Goal: Consume media (video, audio): Consume media (video, audio)

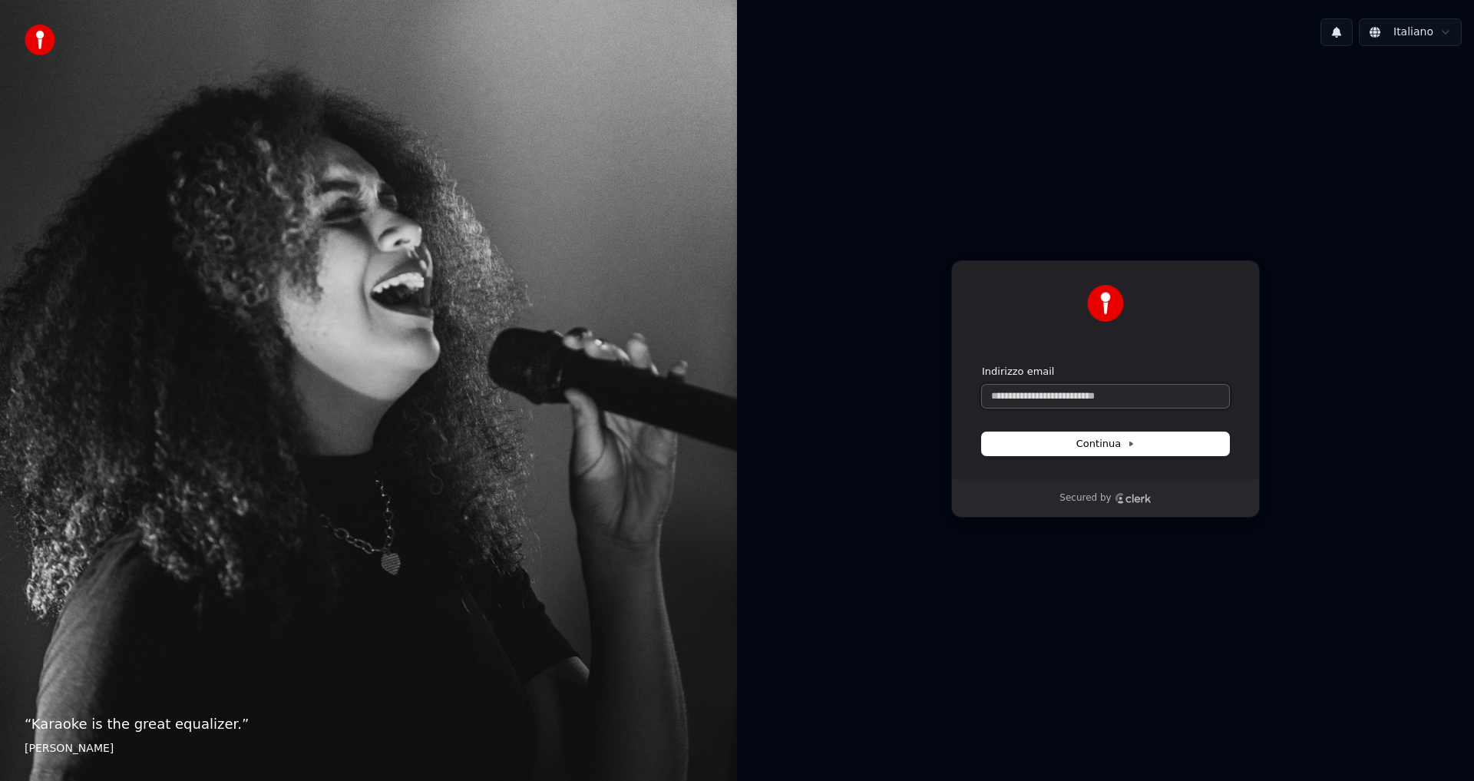
click at [1066, 397] on input "Indirizzo email" at bounding box center [1105, 396] width 247 height 23
click at [1084, 452] on button "Continua" at bounding box center [1105, 443] width 247 height 23
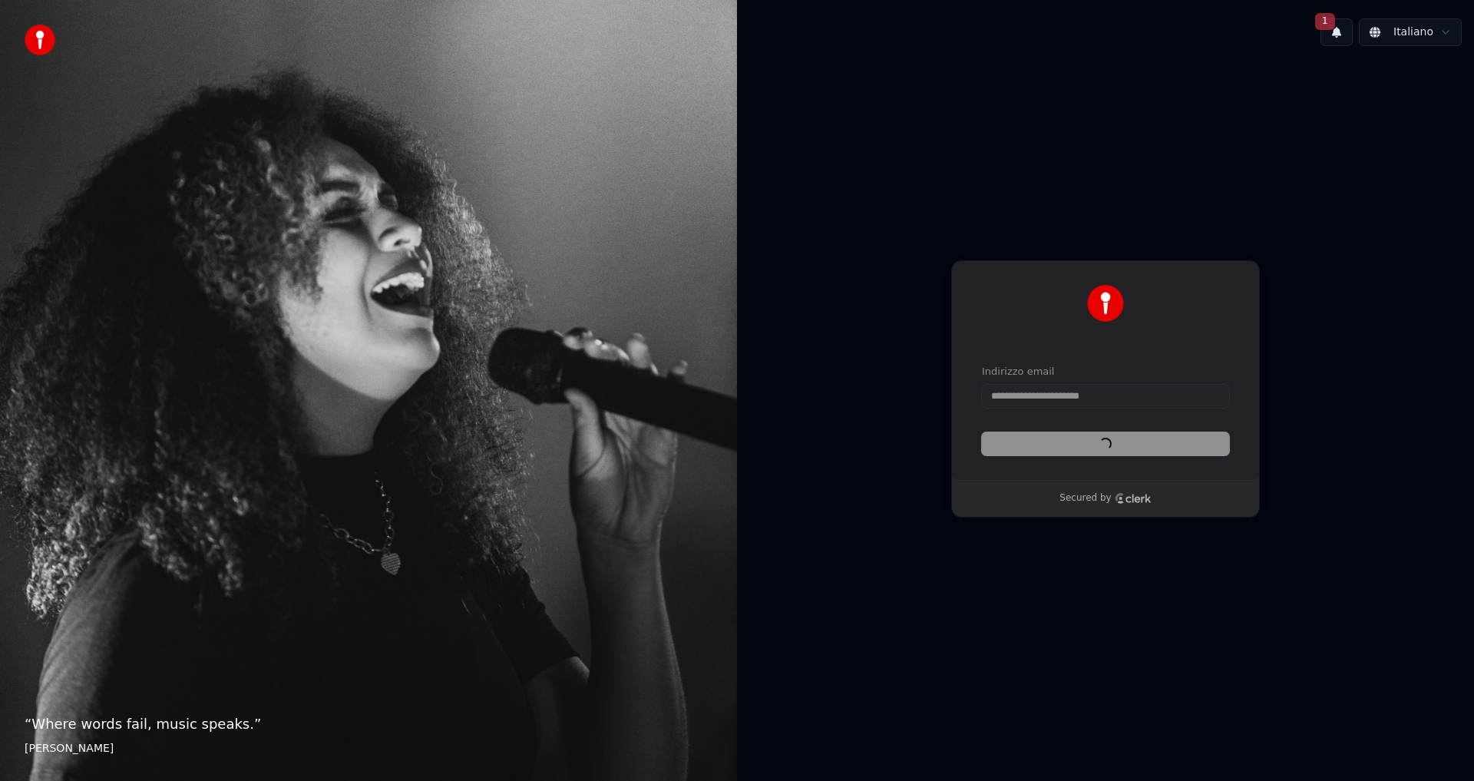
type input "**********"
click at [1332, 18] on span "1" at bounding box center [1325, 21] width 20 height 17
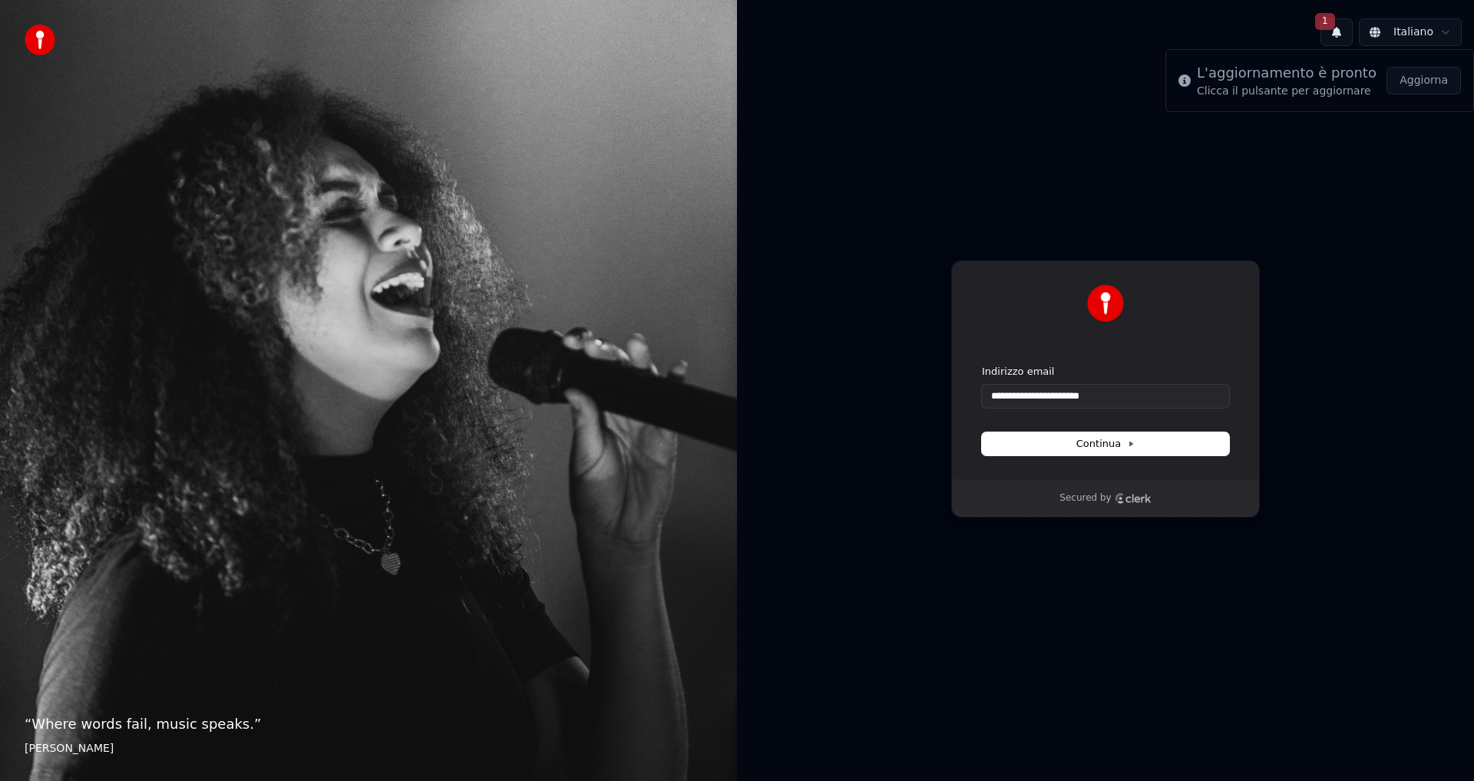
click at [1420, 84] on button "Aggiorna" at bounding box center [1423, 81] width 74 height 28
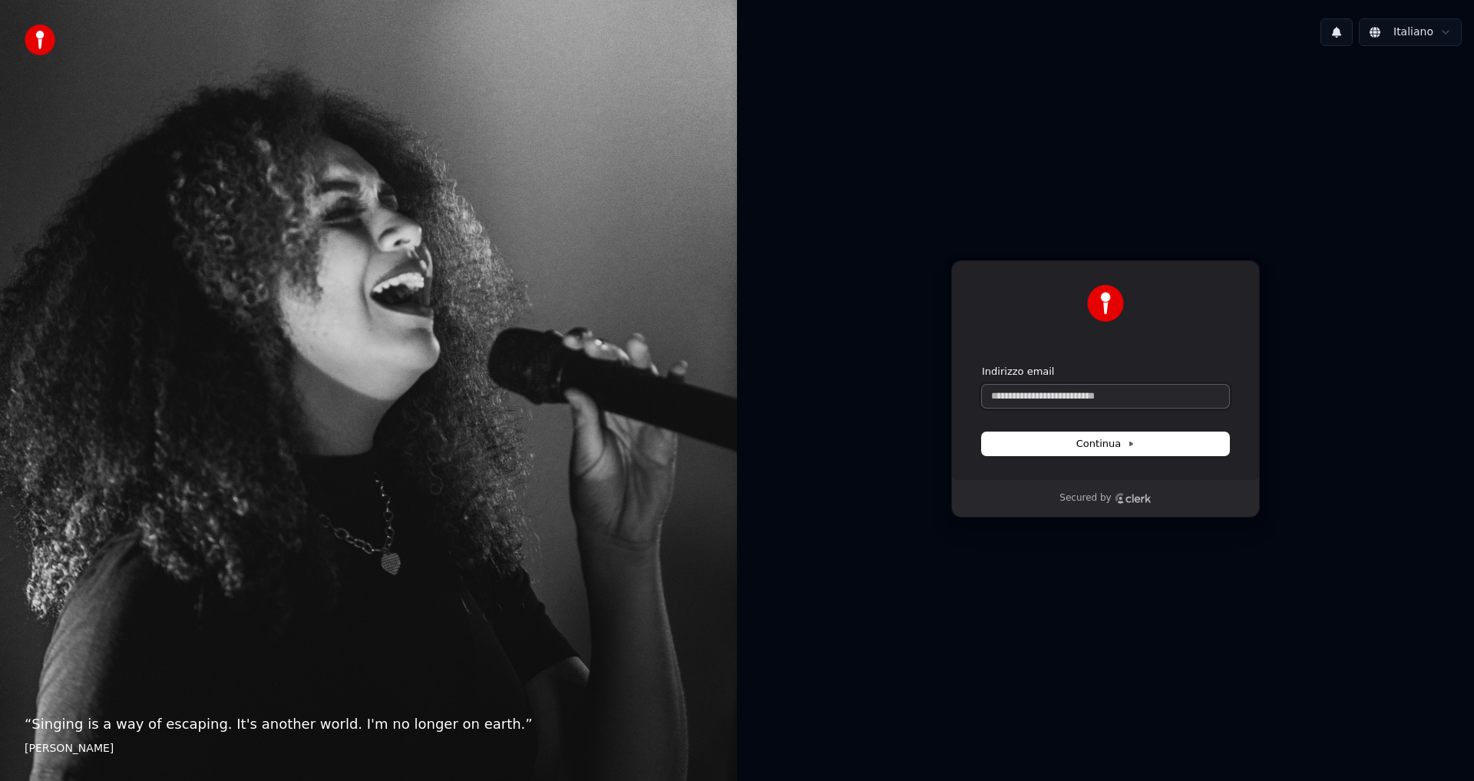
click at [1085, 397] on input "Indirizzo email" at bounding box center [1105, 396] width 247 height 23
click at [1083, 438] on span "Continua" at bounding box center [1105, 444] width 58 height 14
type input "**********"
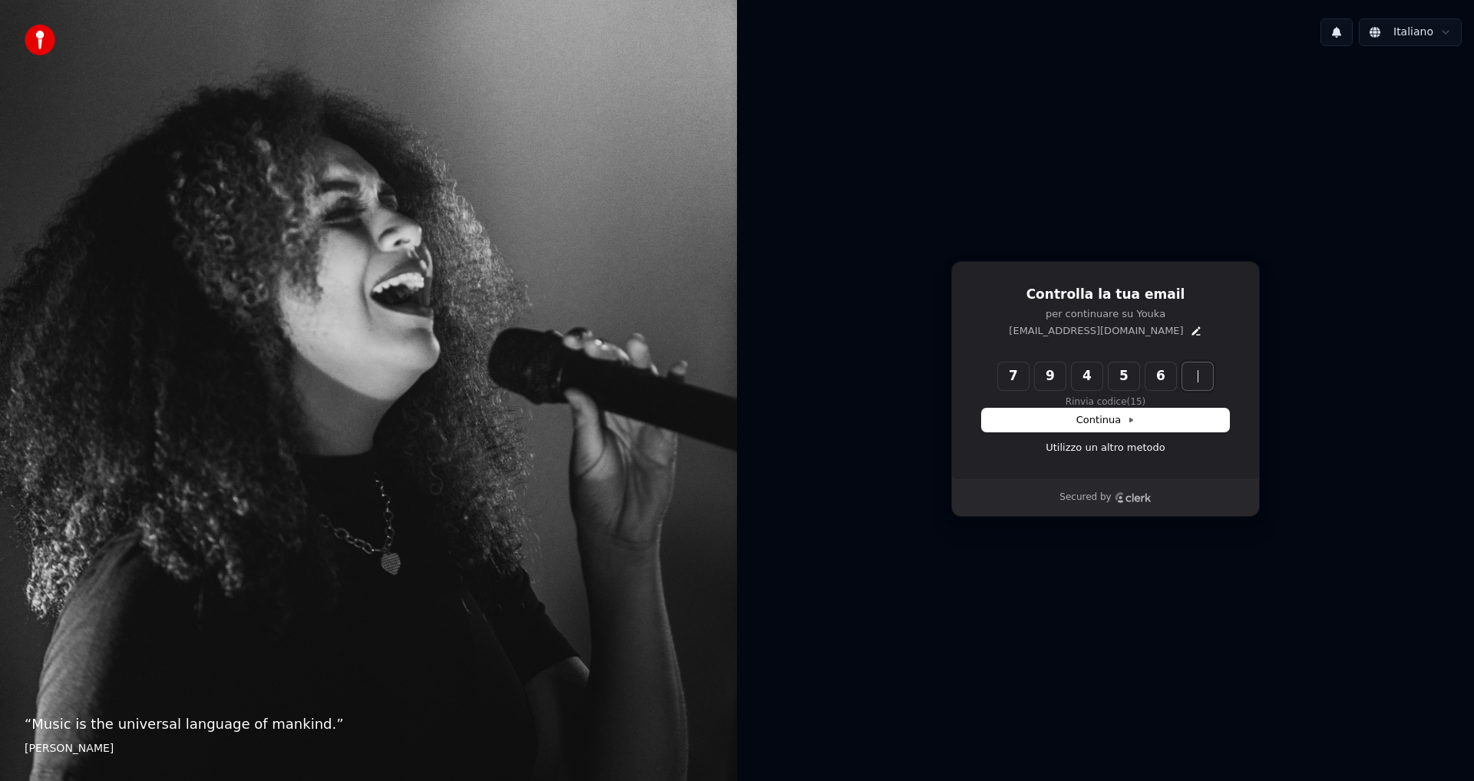
type input "******"
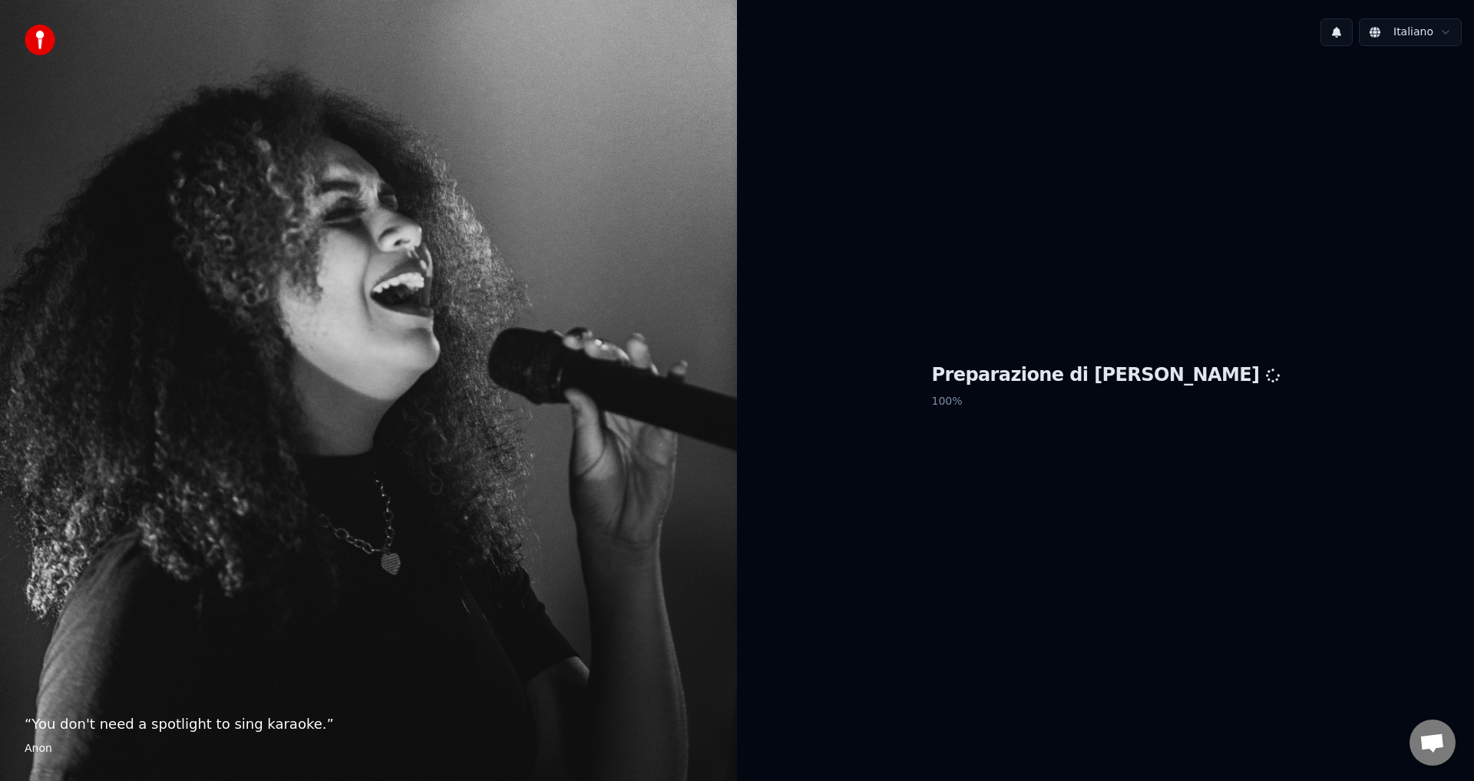
scroll to position [916, 0]
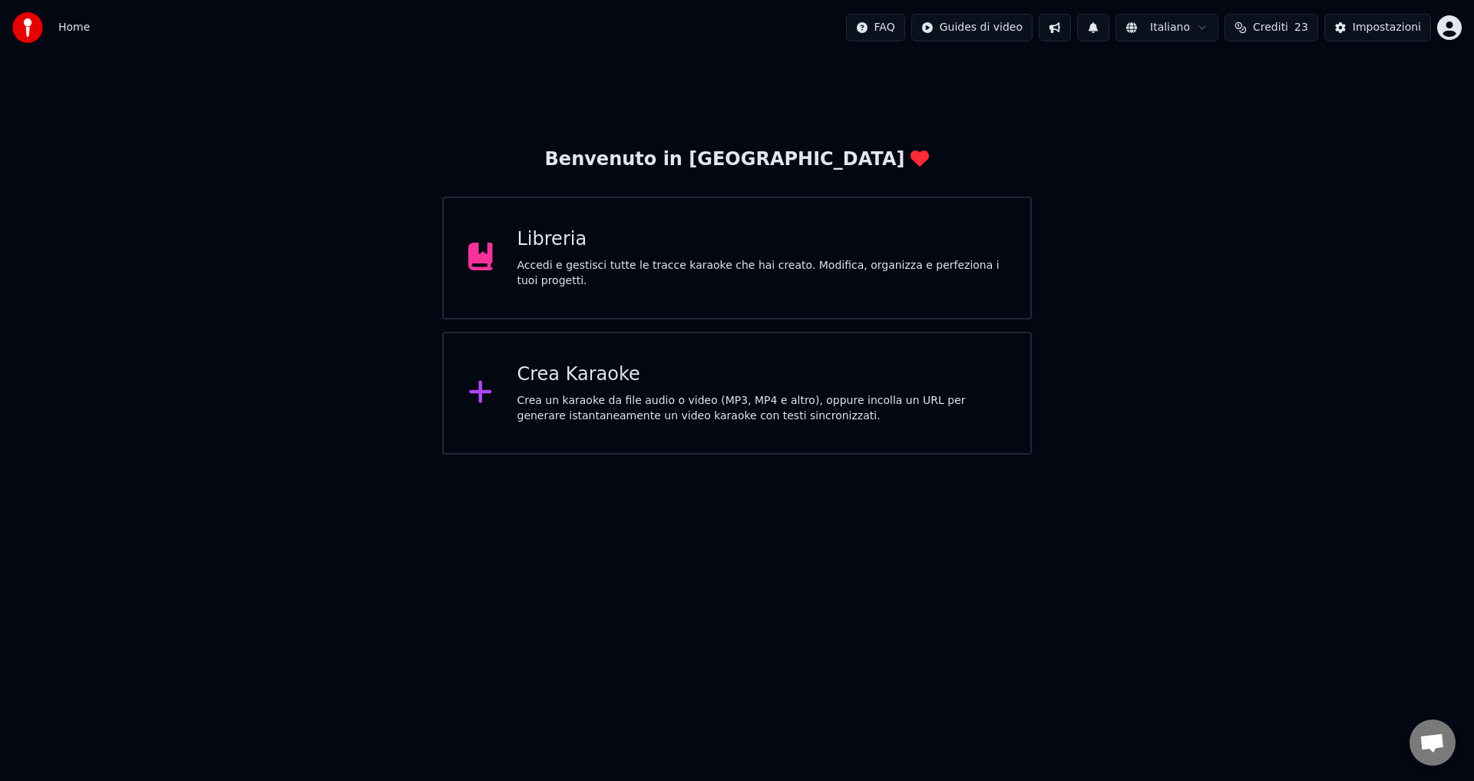
click at [539, 267] on div "Accedi e gestisci tutte le tracce karaoke che hai creato. Modifica, organizza e…" at bounding box center [761, 273] width 489 height 31
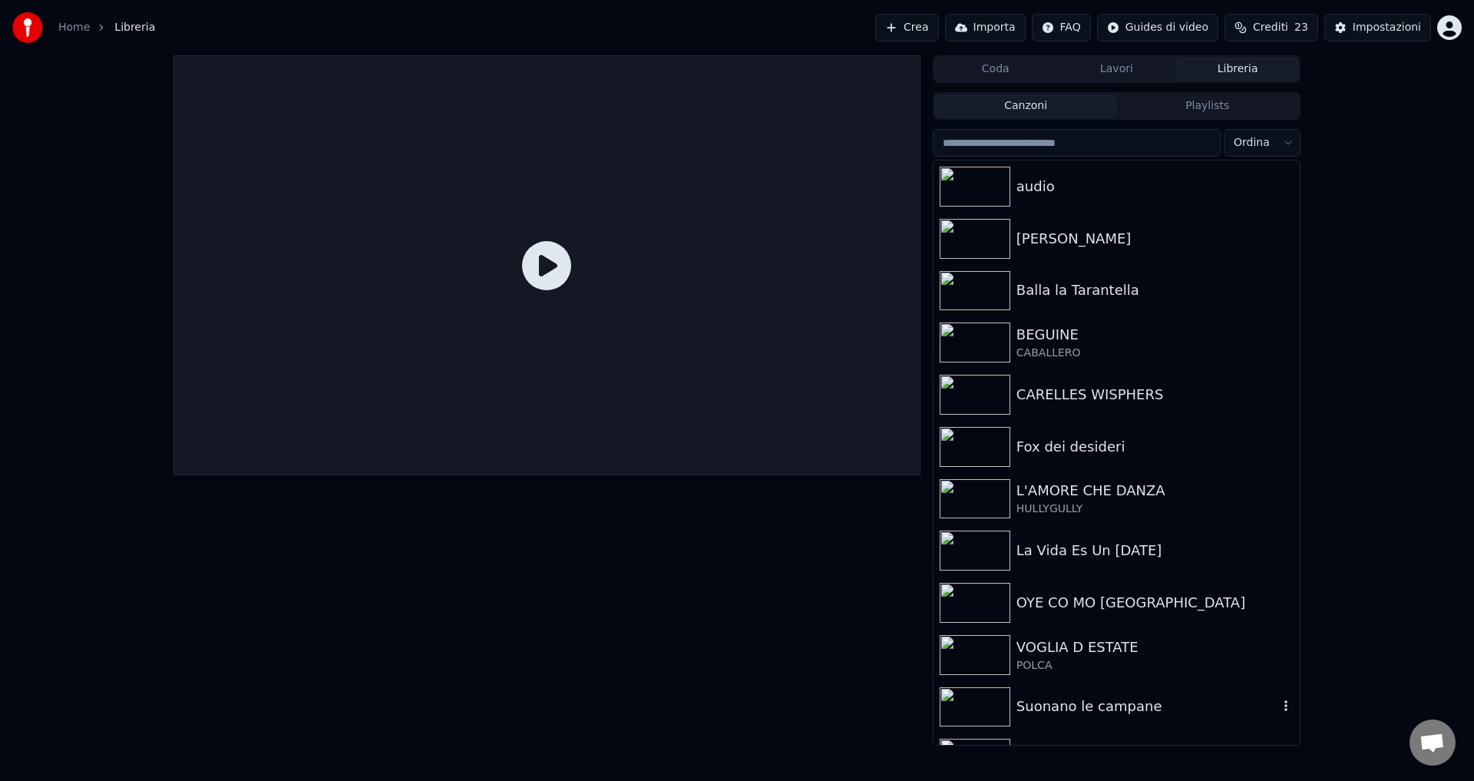
click at [1068, 701] on div "Suonano le campane" at bounding box center [1147, 705] width 262 height 21
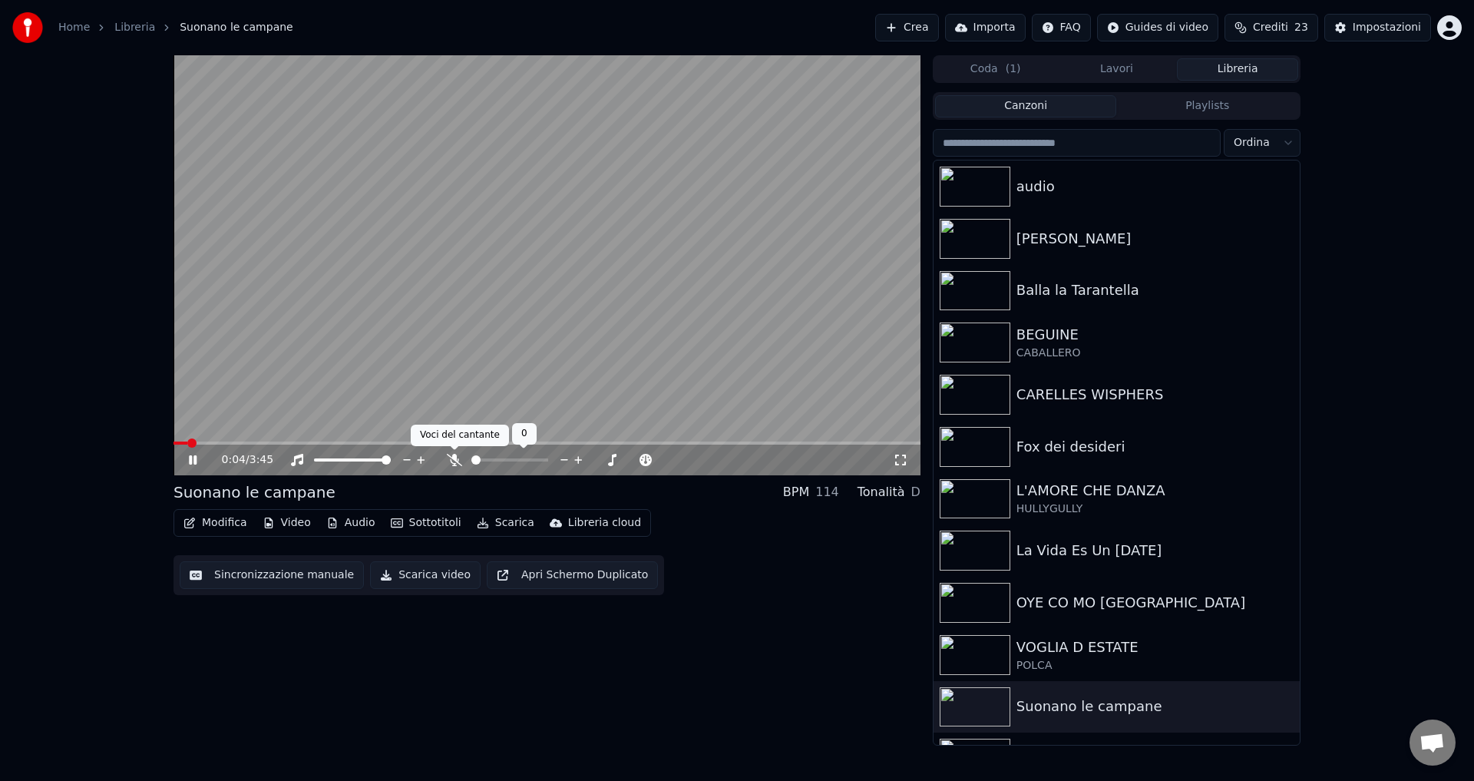
click at [451, 460] on icon at bounding box center [454, 460] width 15 height 12
click at [486, 464] on icon at bounding box center [488, 460] width 8 height 12
click at [452, 456] on icon at bounding box center [454, 460] width 8 height 12
click at [193, 453] on div "0:36 / 3:45" at bounding box center [547, 459] width 734 height 15
click at [193, 457] on icon at bounding box center [204, 460] width 36 height 12
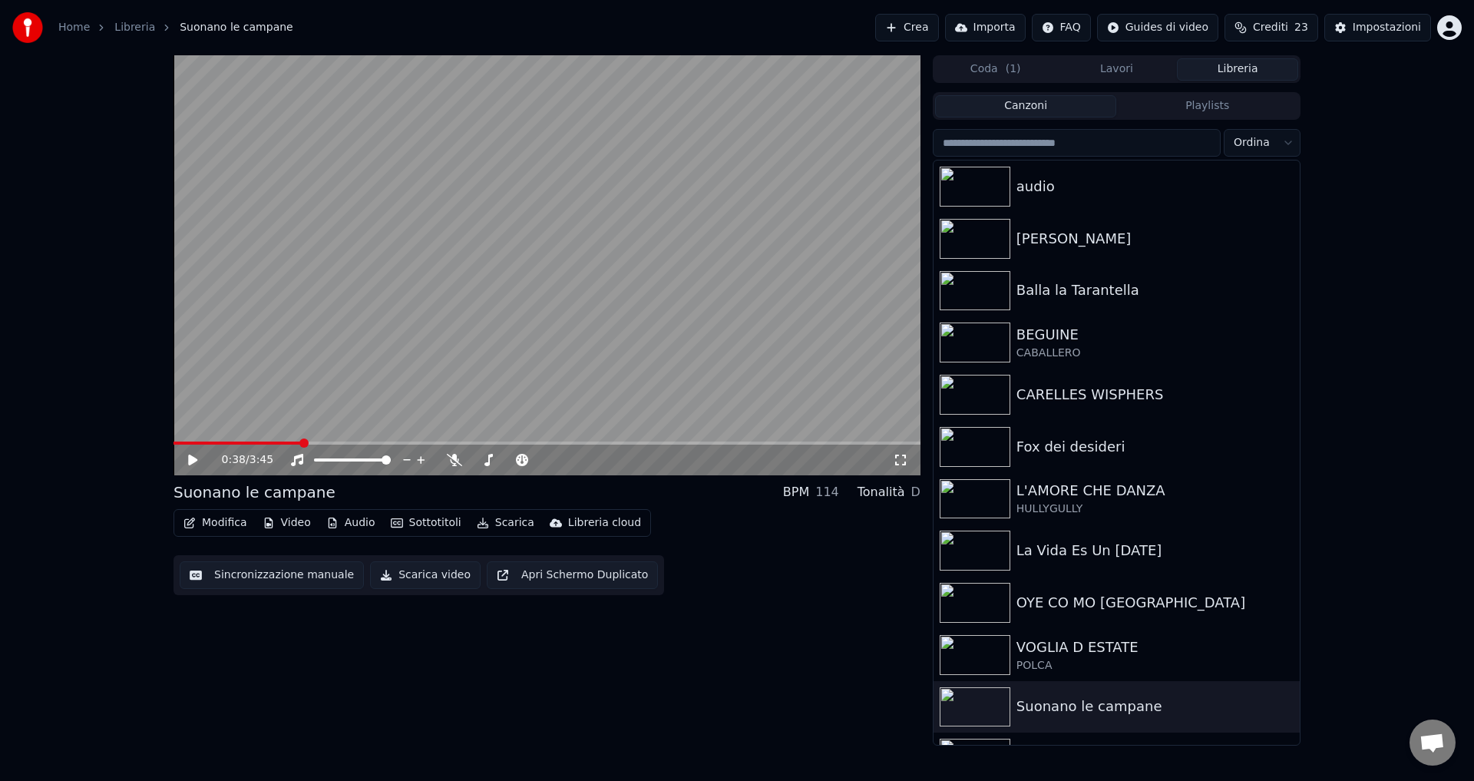
click at [259, 576] on button "Sincronizzazione manuale" at bounding box center [272, 575] width 184 height 28
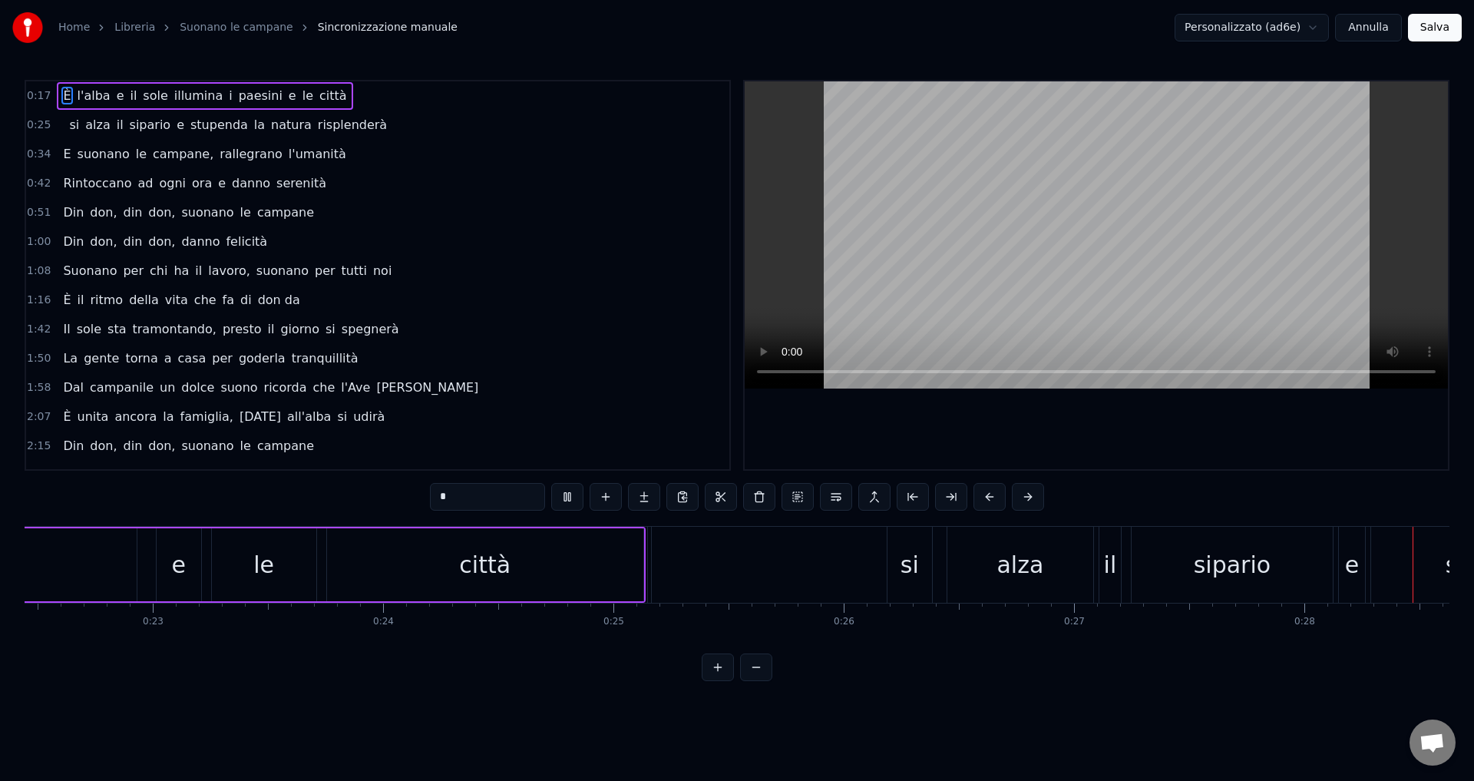
scroll to position [0, 6451]
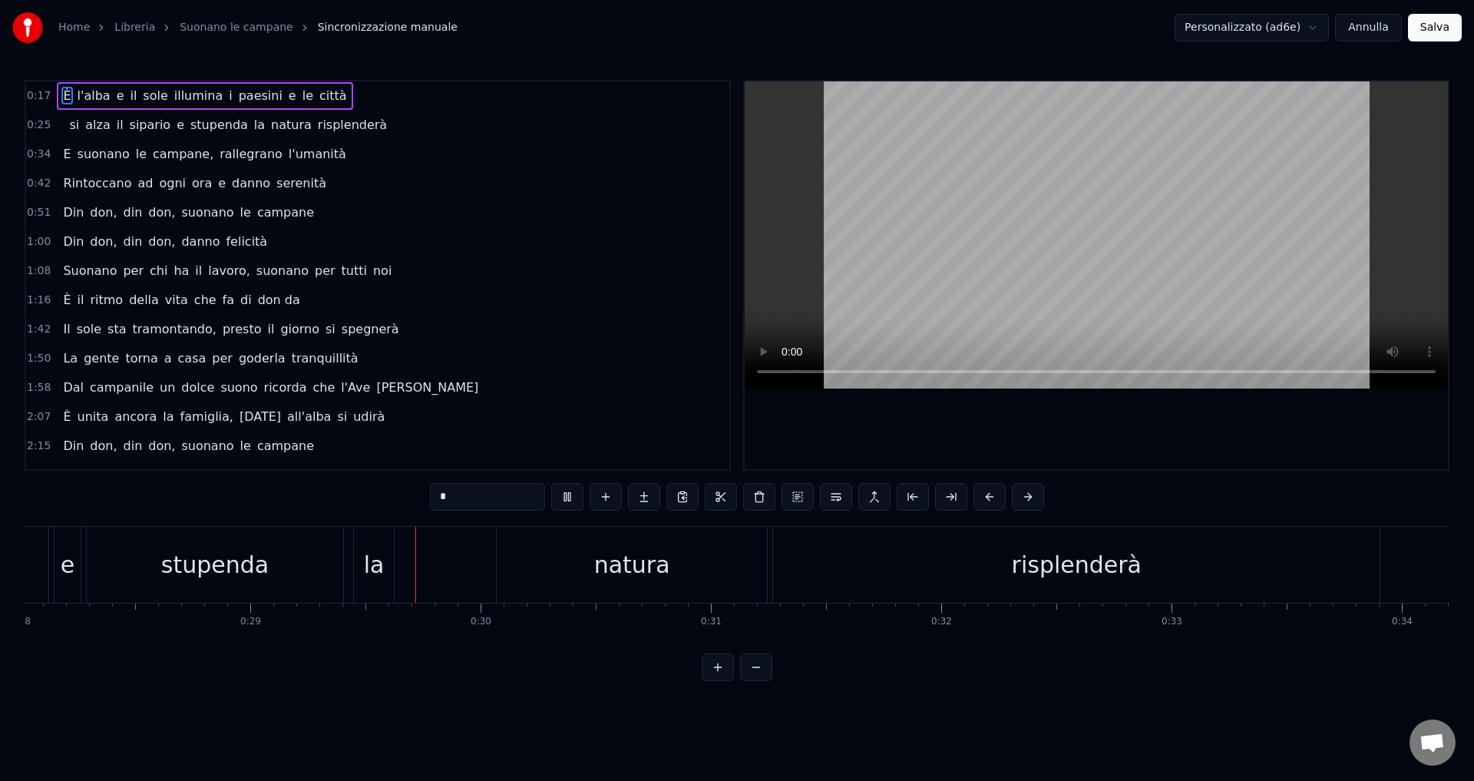
click at [167, 153] on span "campane," at bounding box center [183, 154] width 64 height 18
type input "********"
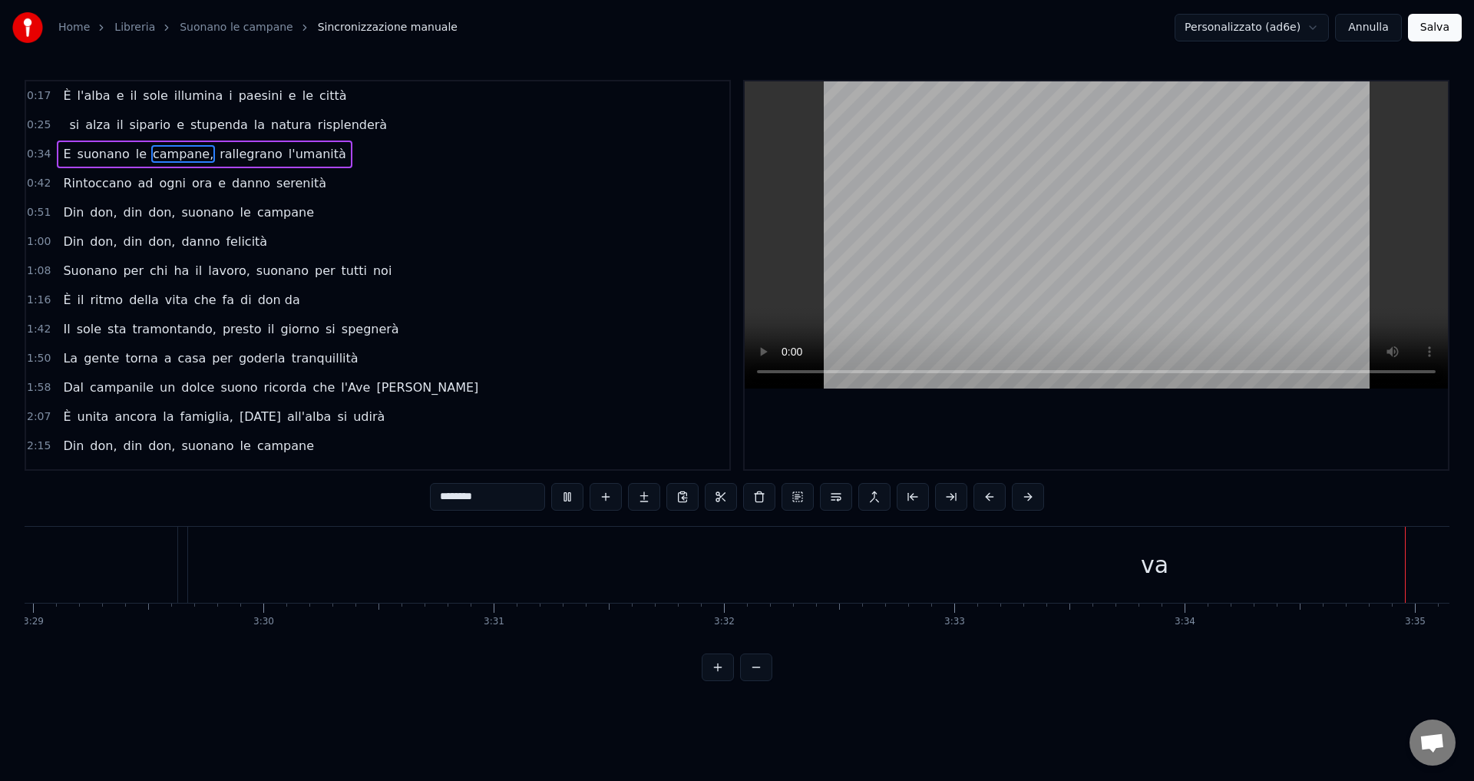
scroll to position [0, 49398]
click at [1433, 23] on button "Salva" at bounding box center [1435, 28] width 54 height 28
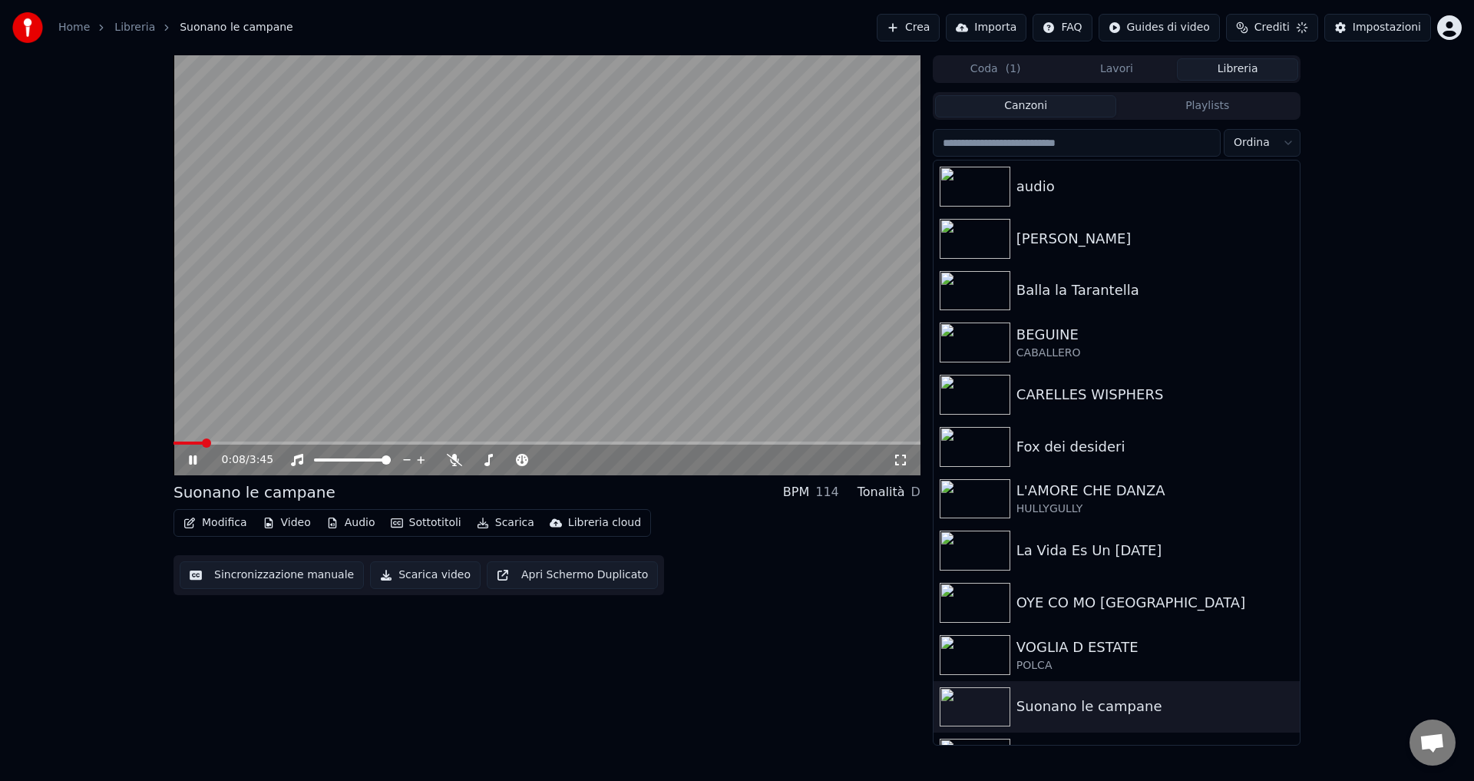
click at [222, 441] on video at bounding box center [546, 265] width 747 height 420
click at [223, 441] on span at bounding box center [546, 442] width 747 height 3
click at [194, 458] on icon at bounding box center [192, 459] width 9 height 11
click at [191, 457] on icon at bounding box center [193, 459] width 8 height 9
click at [348, 526] on button "Audio" at bounding box center [350, 522] width 61 height 21
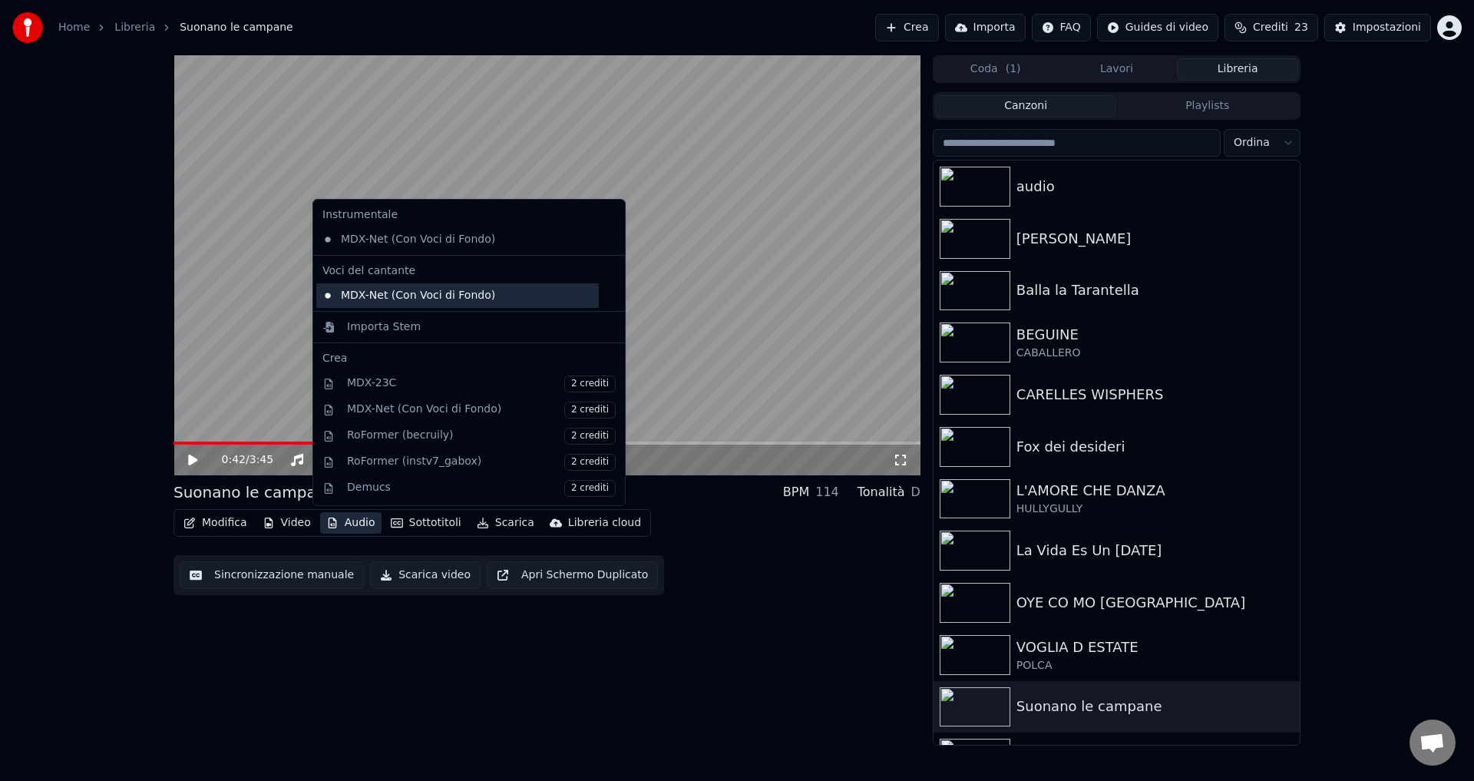
click at [408, 292] on div "MDX-Net (Con Voci di Fondo)" at bounding box center [457, 295] width 282 height 25
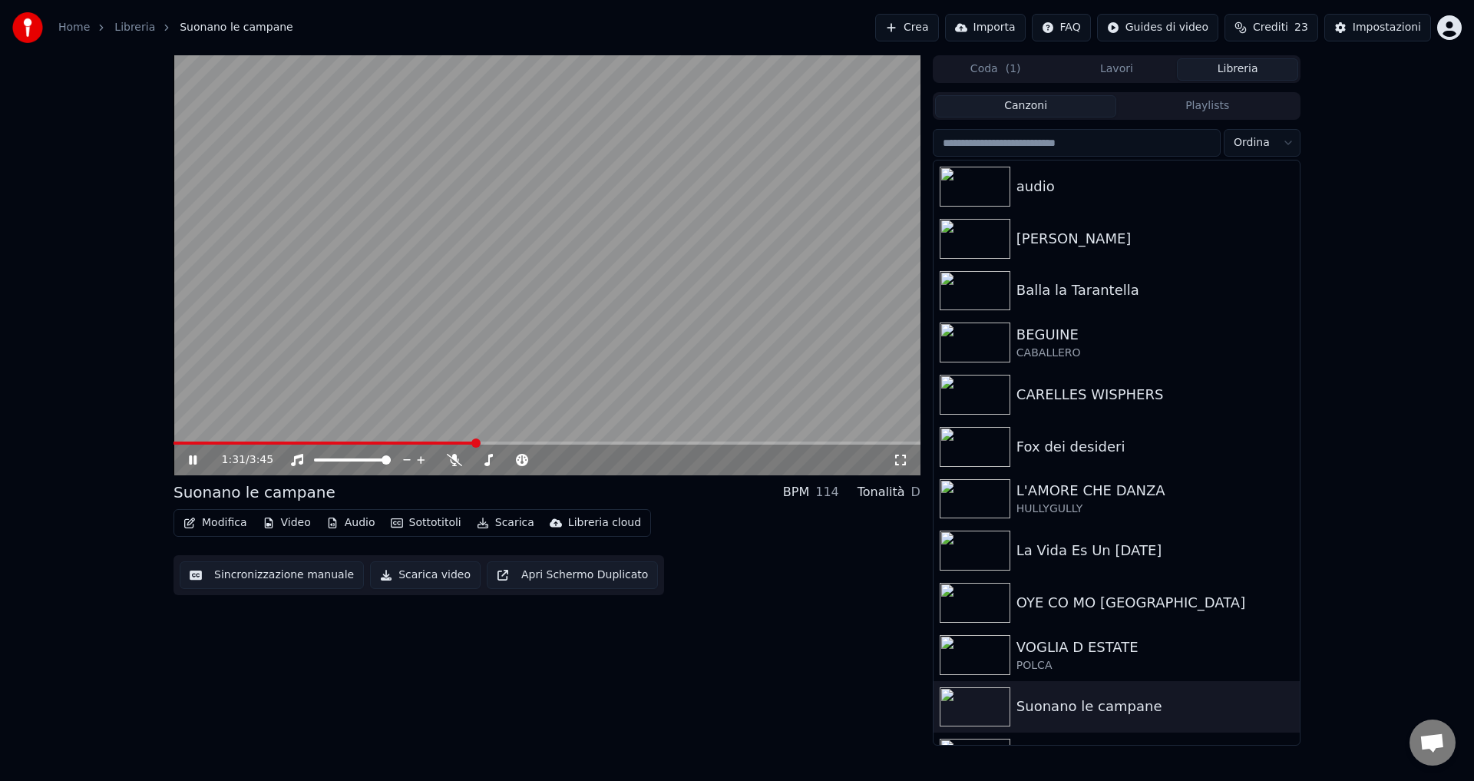
click at [342, 526] on button "Audio" at bounding box center [350, 522] width 61 height 21
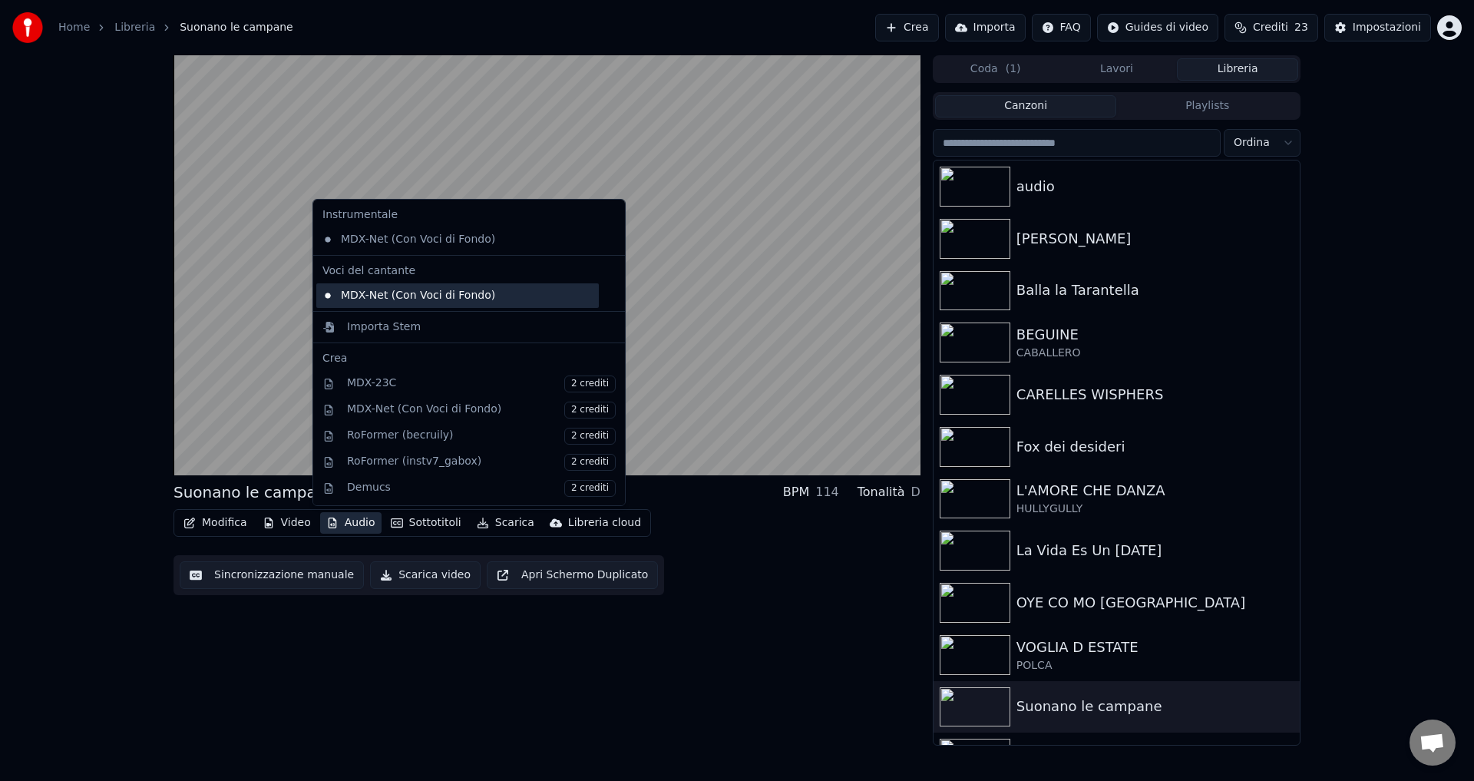
click at [387, 299] on div "MDX-Net (Con Voci di Fondo)" at bounding box center [457, 295] width 282 height 25
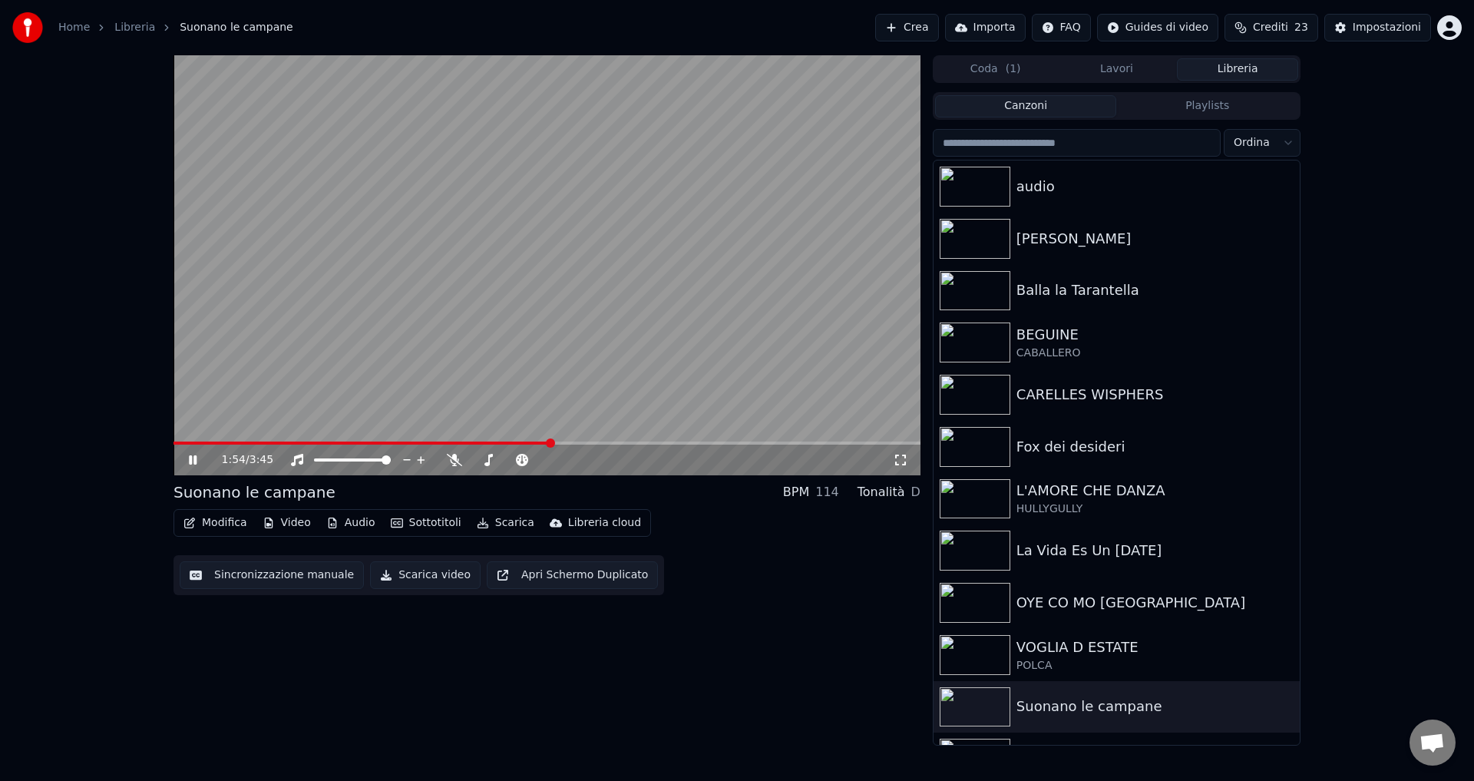
click at [550, 442] on span at bounding box center [546, 442] width 747 height 3
click at [595, 443] on span at bounding box center [546, 442] width 747 height 3
click at [618, 440] on video at bounding box center [546, 265] width 747 height 420
click at [626, 444] on span at bounding box center [546, 442] width 747 height 3
click at [187, 460] on icon at bounding box center [204, 460] width 36 height 12
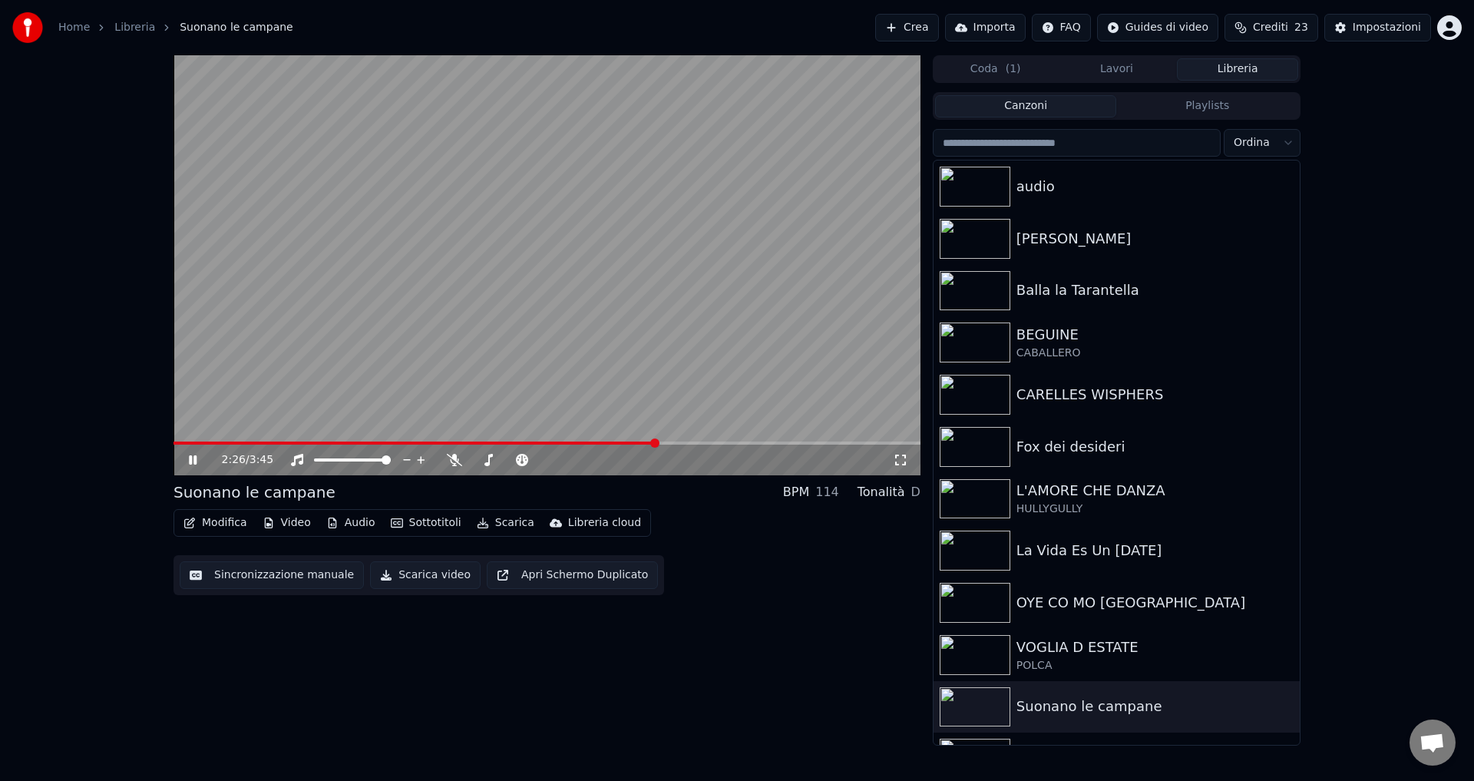
click at [188, 458] on icon at bounding box center [204, 460] width 36 height 12
click at [421, 579] on button "Scarica video" at bounding box center [425, 575] width 111 height 28
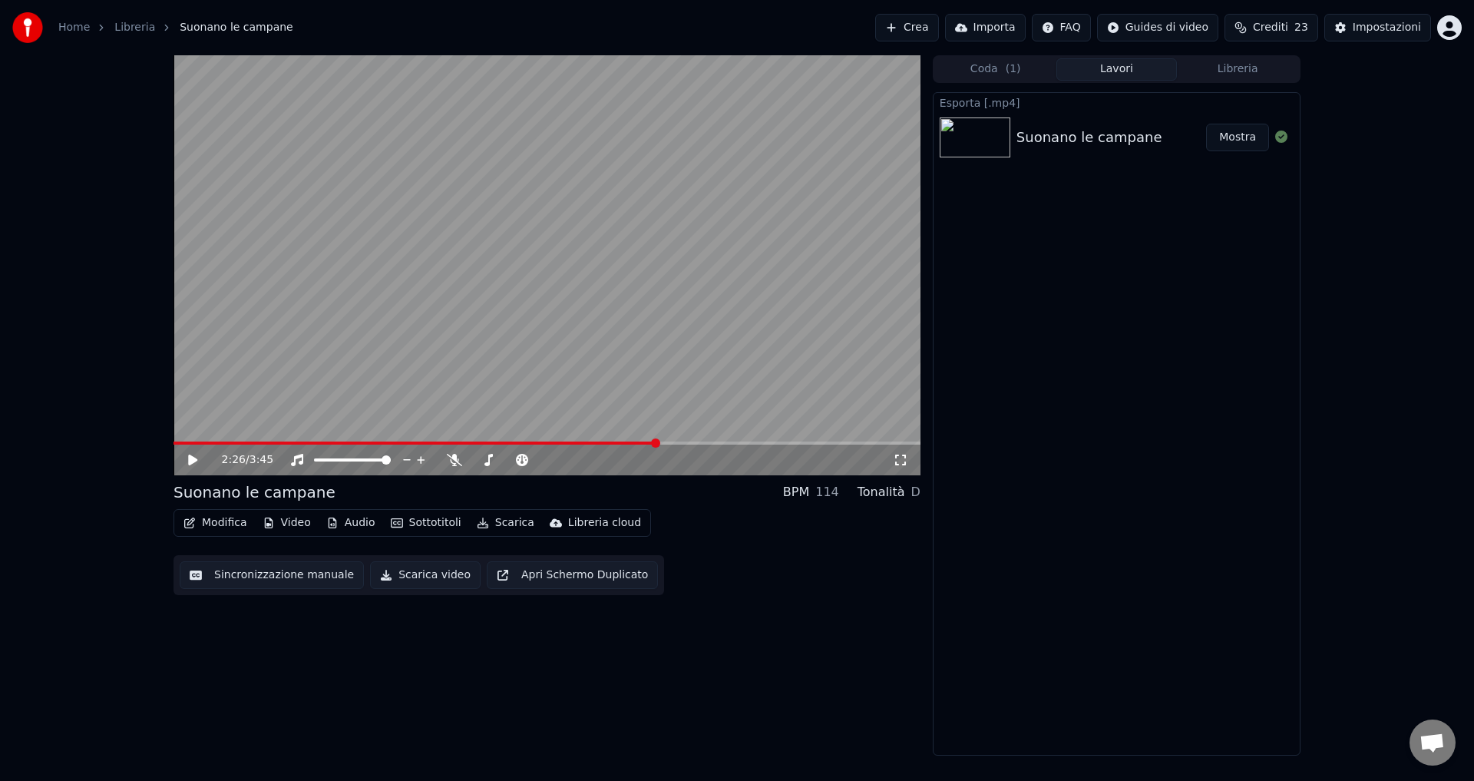
click at [1220, 140] on button "Mostra" at bounding box center [1237, 138] width 63 height 28
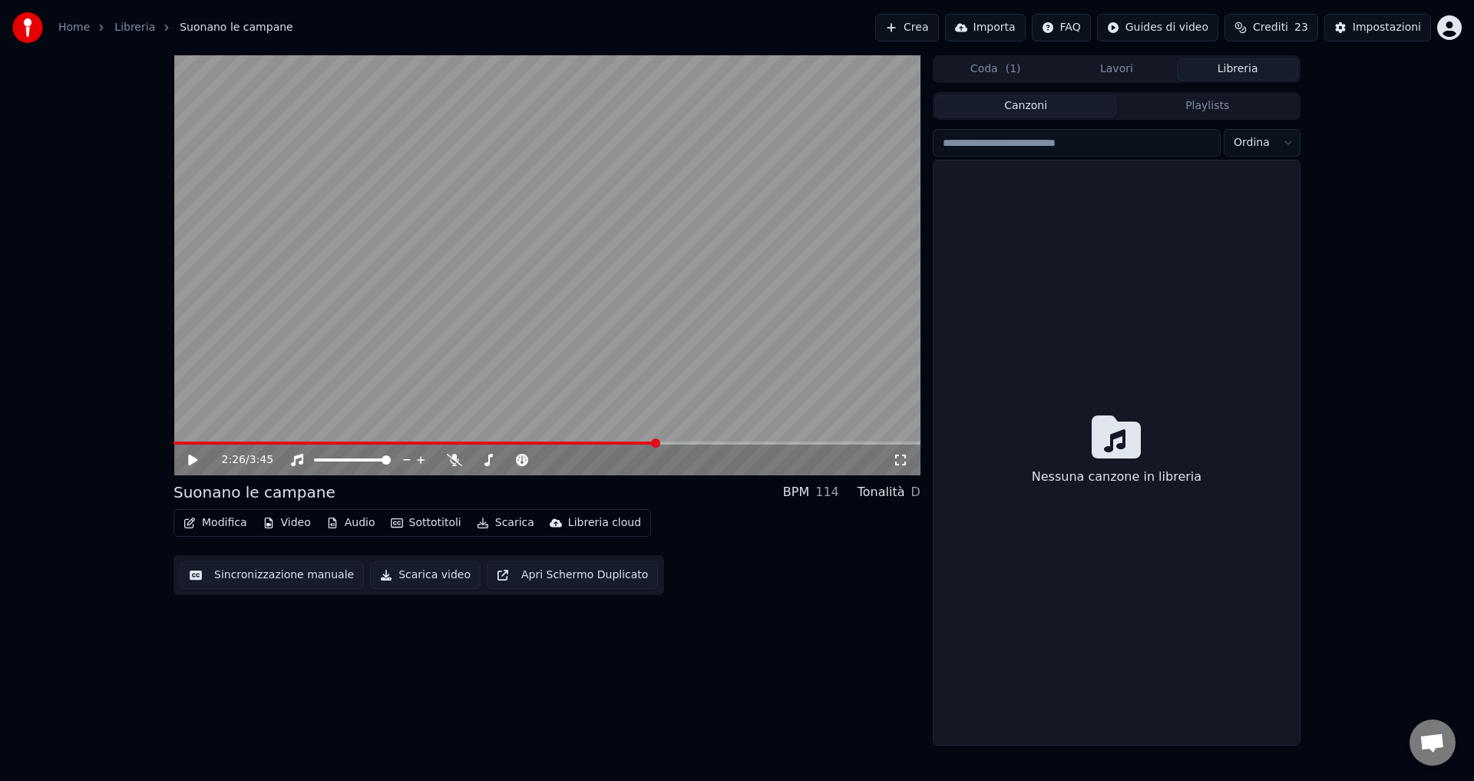
click at [1236, 75] on button "Libreria" at bounding box center [1237, 69] width 121 height 22
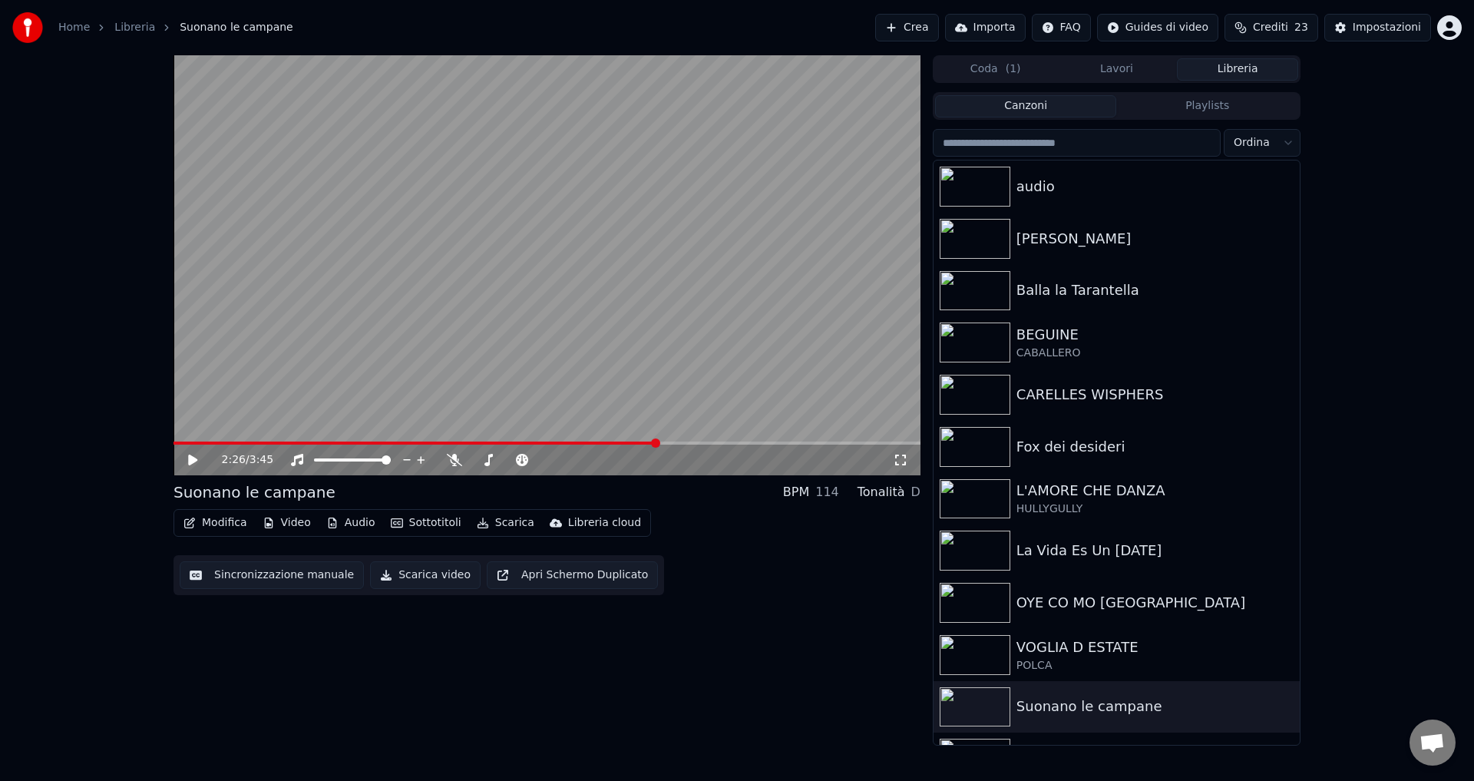
click at [1008, 77] on button "Coda ( 1 )" at bounding box center [995, 69] width 121 height 22
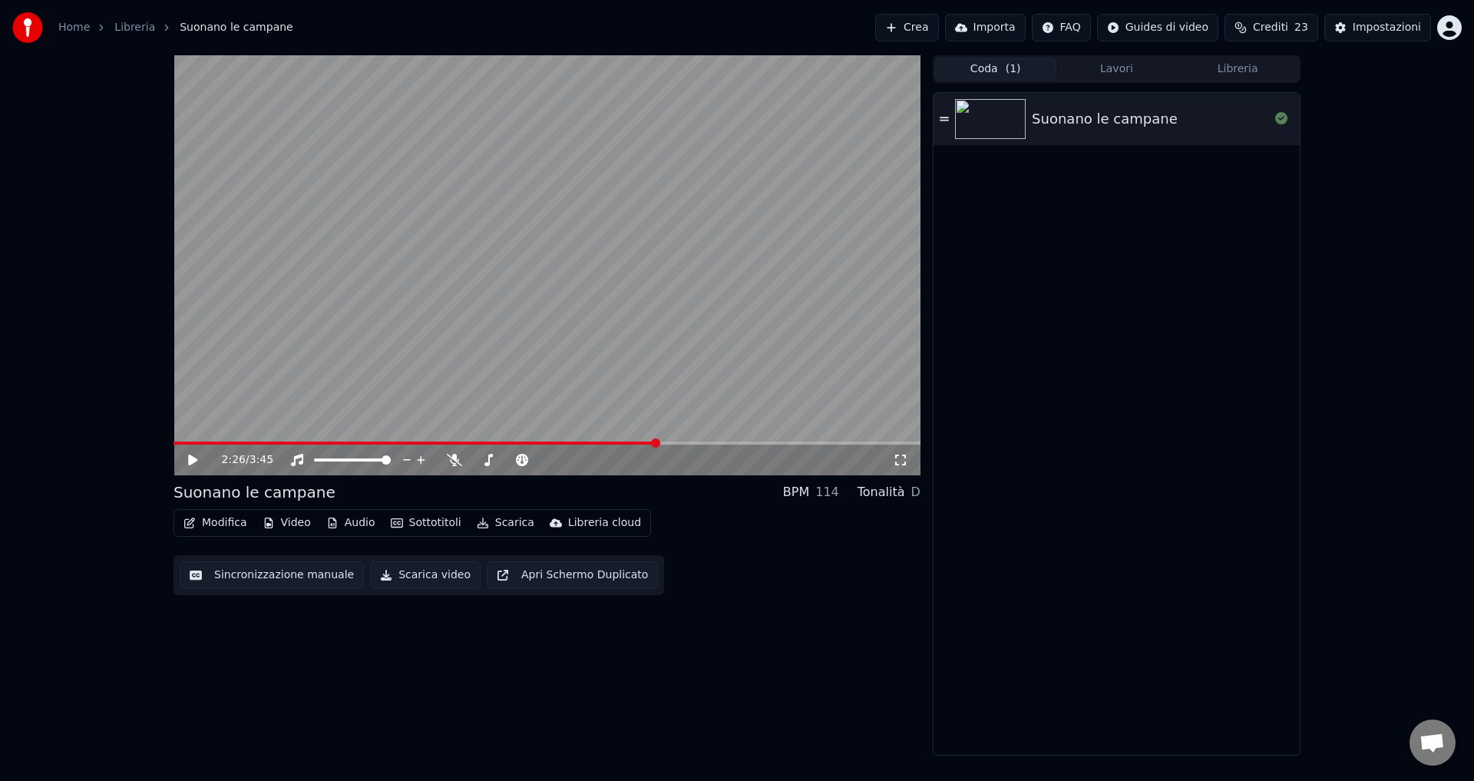
click at [1111, 80] on button "Lavori" at bounding box center [1116, 69] width 121 height 22
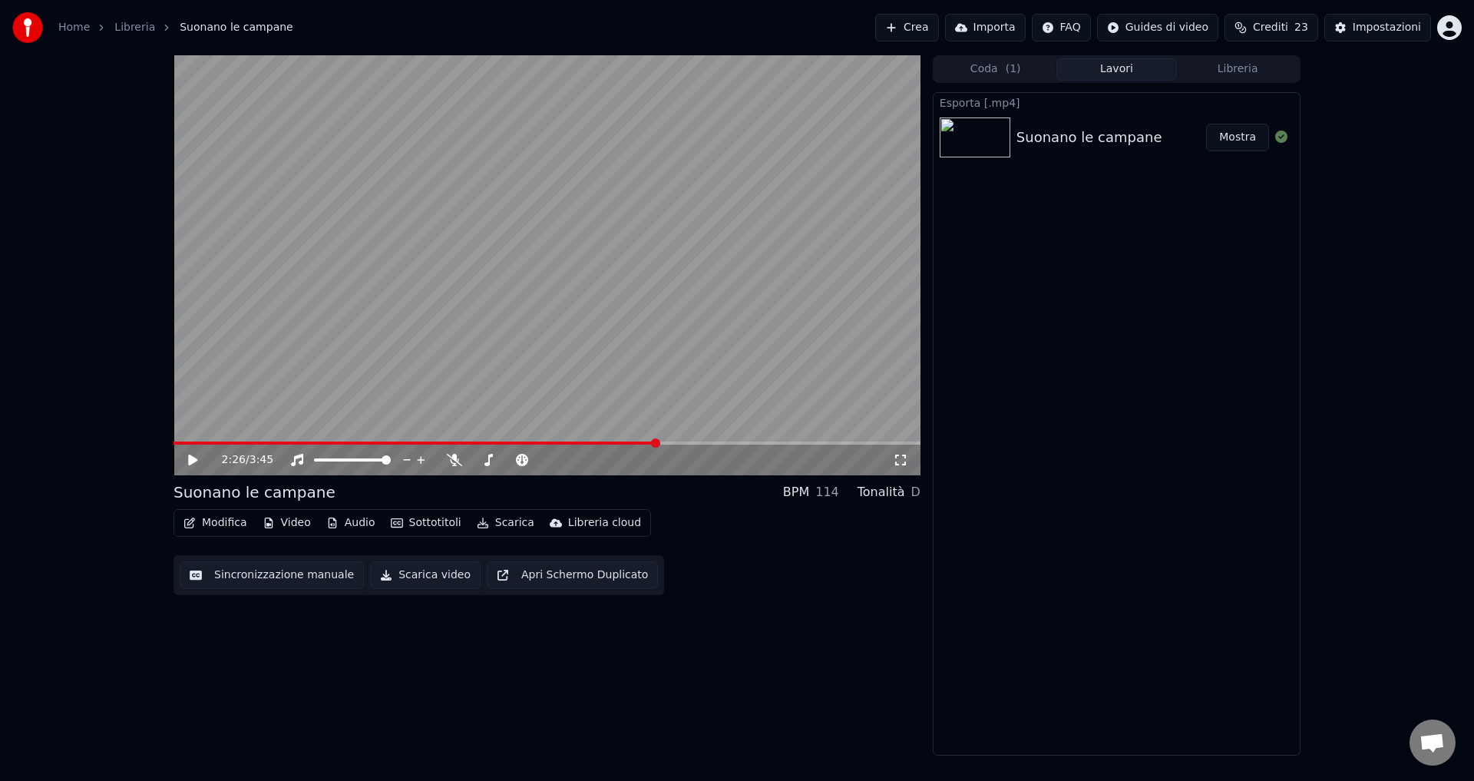
click at [1247, 78] on button "Libreria" at bounding box center [1237, 69] width 121 height 22
